Goal: Use online tool/utility: Utilize a website feature to perform a specific function

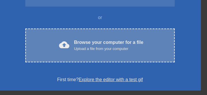
scroll to position [98, 0]
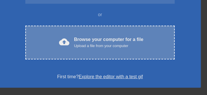
click at [107, 49] on div "Upload a file from your computer" at bounding box center [108, 46] width 69 height 6
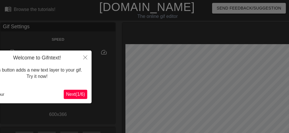
scroll to position [14, 0]
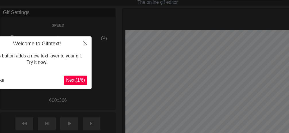
drag, startPoint x: 203, startPoint y: 1, endPoint x: 154, endPoint y: 28, distance: 55.5
click at [154, 28] on div at bounding box center [144, 109] width 289 height 246
drag, startPoint x: 93, startPoint y: 61, endPoint x: 108, endPoint y: 59, distance: 14.8
click at [108, 59] on div at bounding box center [144, 109] width 289 height 246
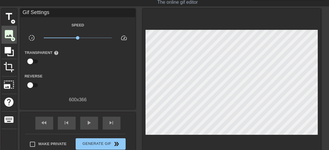
drag, startPoint x: 231, startPoint y: 0, endPoint x: 6, endPoint y: 35, distance: 228.1
click at [6, 35] on span "image" at bounding box center [9, 34] width 11 height 11
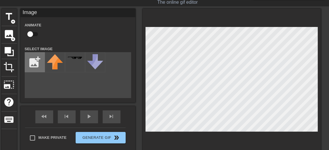
click at [34, 66] on input "file" at bounding box center [35, 63] width 20 height 20
type input "C:\fakepath\09152025213735.jpg"
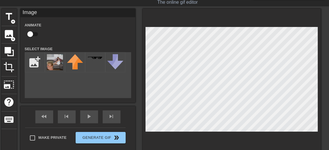
click at [55, 69] on img at bounding box center [55, 62] width 16 height 16
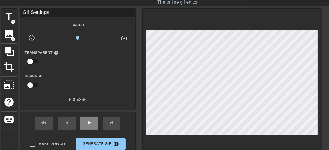
click at [88, 94] on div "fast_rewind skip_previous play_arrow skip_next" at bounding box center [78, 124] width 94 height 22
click at [86, 94] on span "play_arrow" at bounding box center [89, 123] width 7 height 7
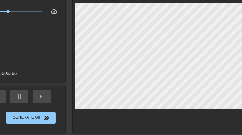
scroll to position [41, 26]
